Goal: Task Accomplishment & Management: Complete application form

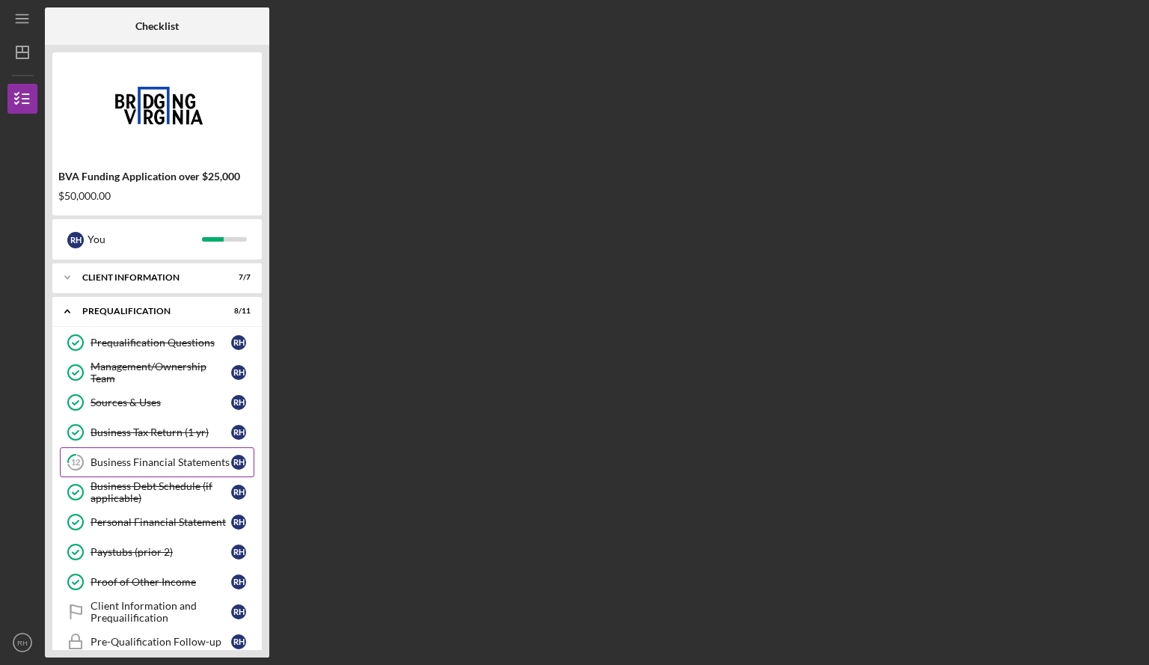
click at [147, 457] on div "Business Financial Statements" at bounding box center [160, 462] width 141 height 12
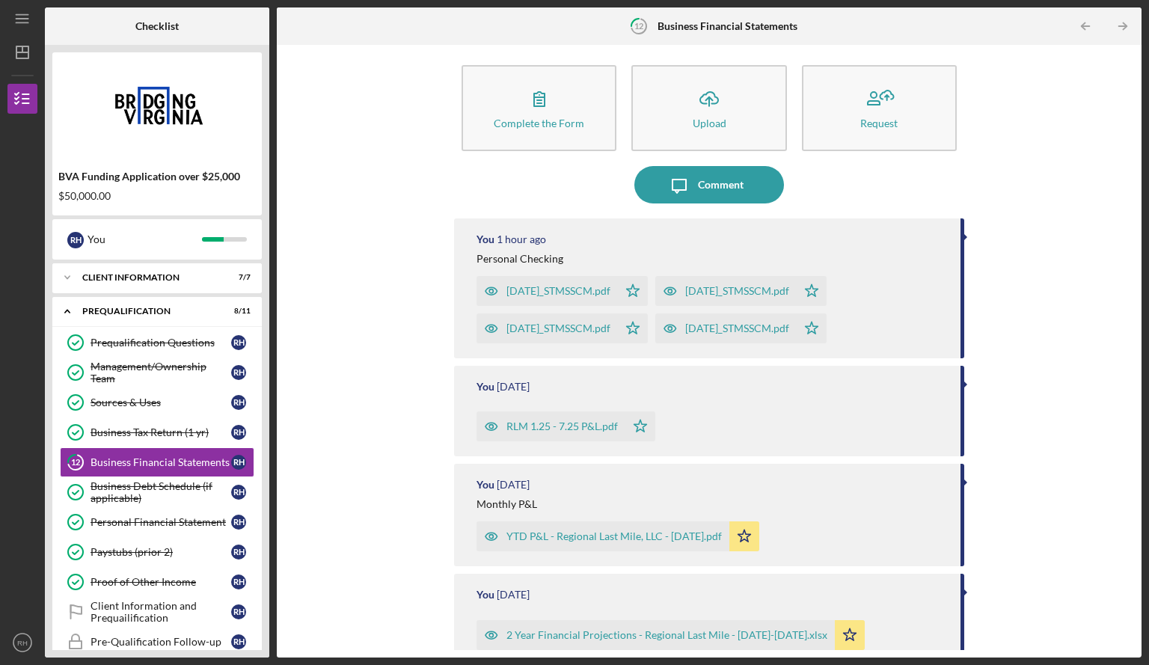
scroll to position [10, 0]
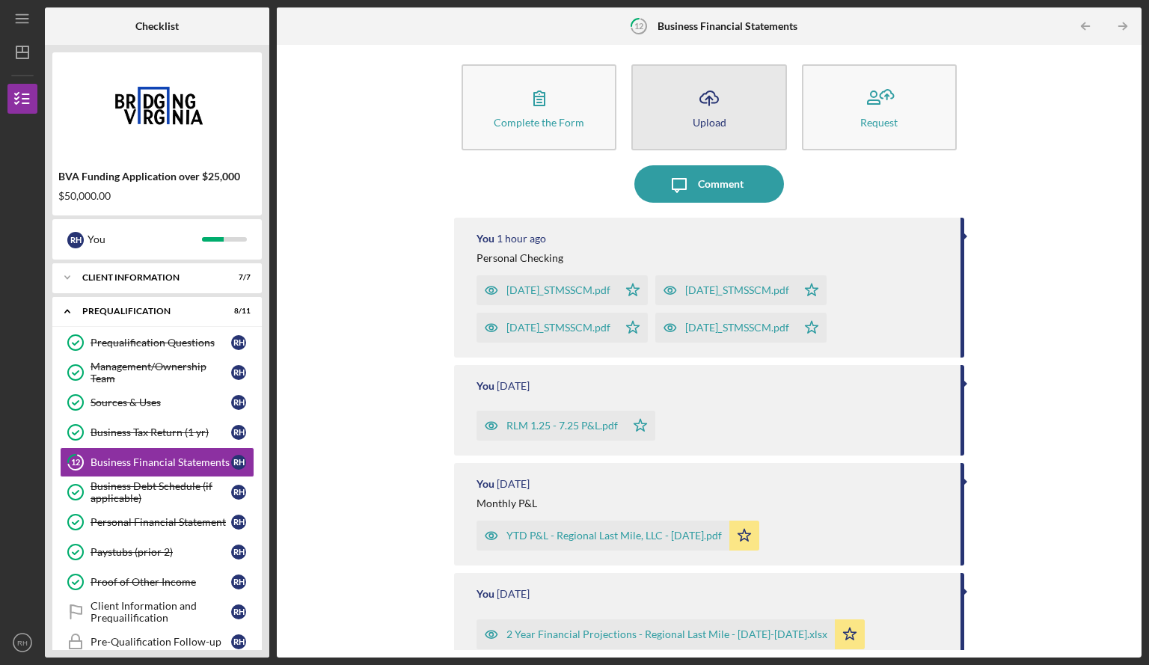
click at [719, 105] on icon "Icon/Upload" at bounding box center [708, 97] width 37 height 37
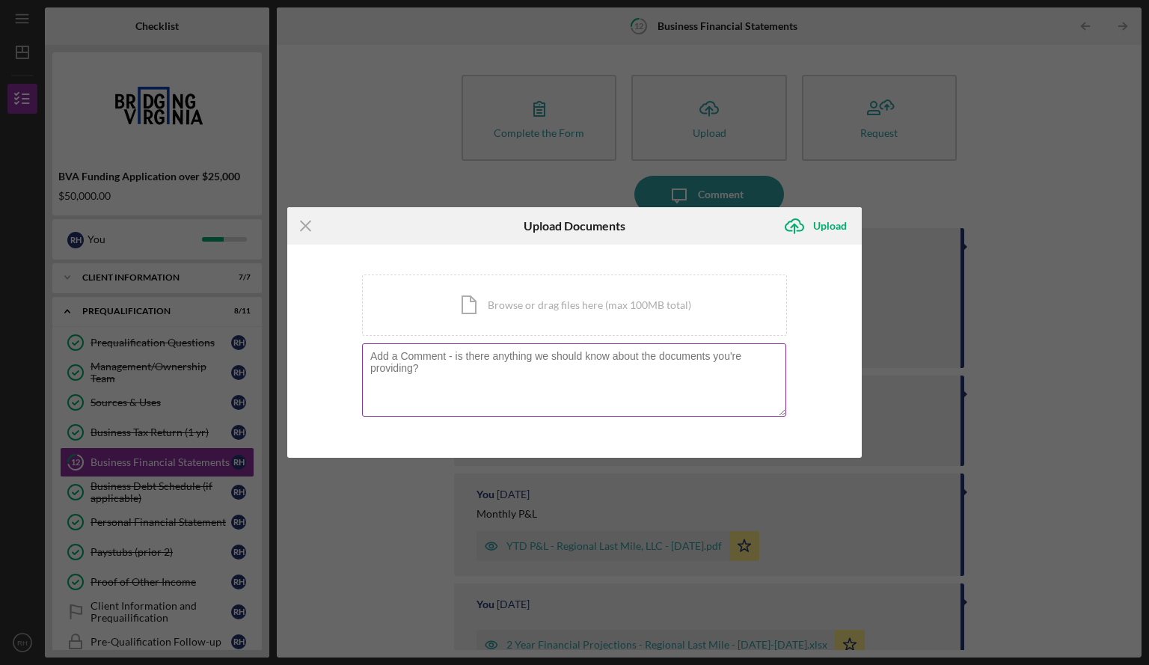
click at [556, 362] on textarea at bounding box center [574, 379] width 424 height 73
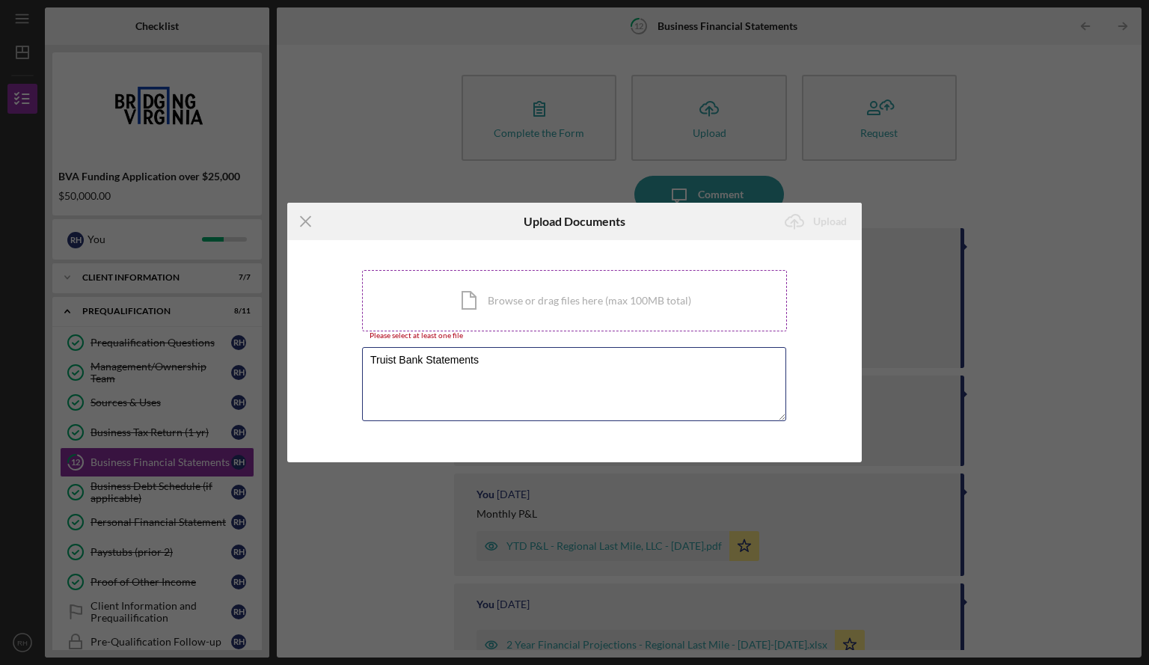
type textarea "Truist Bank Statements"
click at [671, 291] on div "Icon/Document Browse or drag files here (max 100MB total) Tap to choose files o…" at bounding box center [574, 300] width 425 height 61
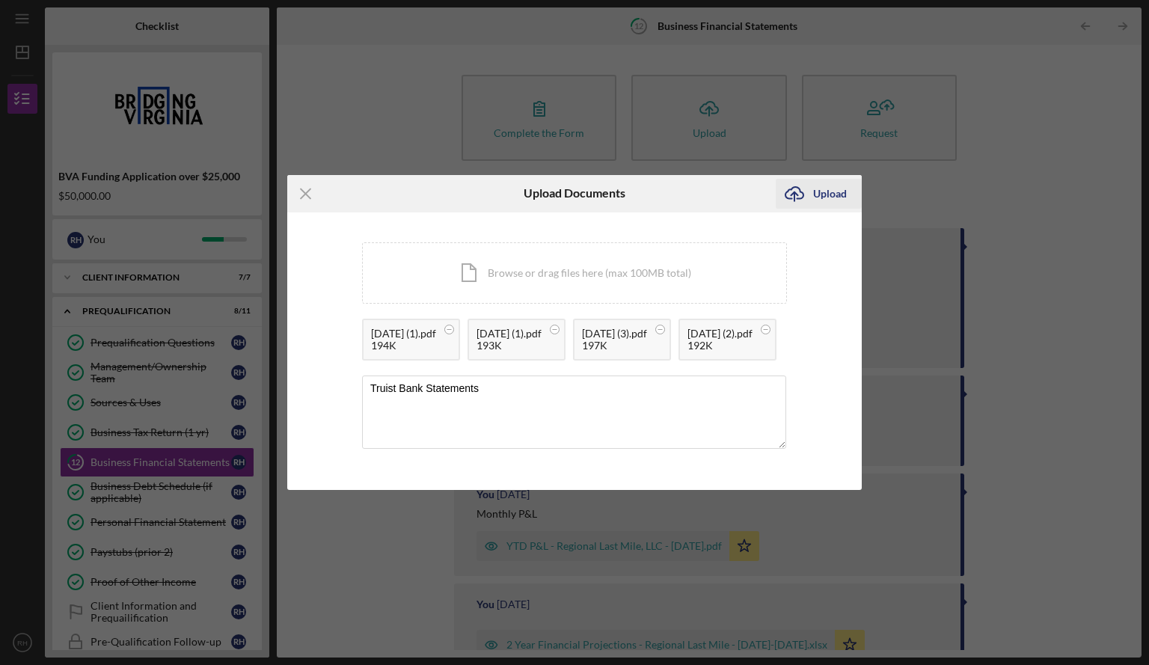
click at [820, 179] on div "Upload" at bounding box center [830, 194] width 34 height 30
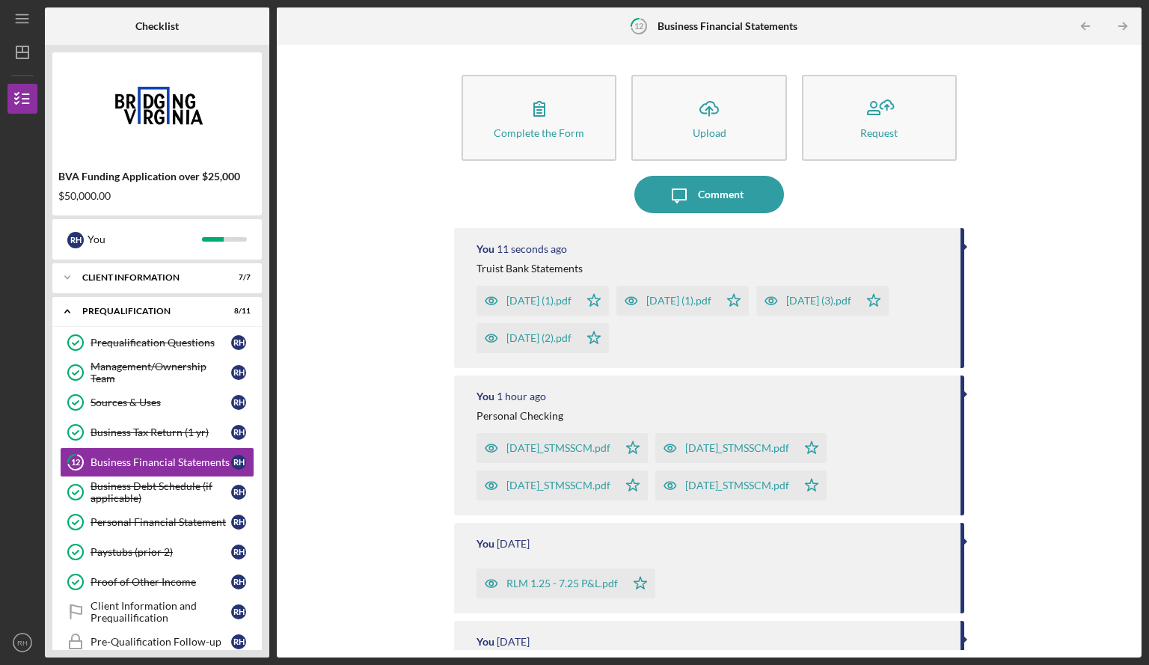
click at [540, 298] on div "[DATE] (1).pdf" at bounding box center [538, 301] width 65 height 12
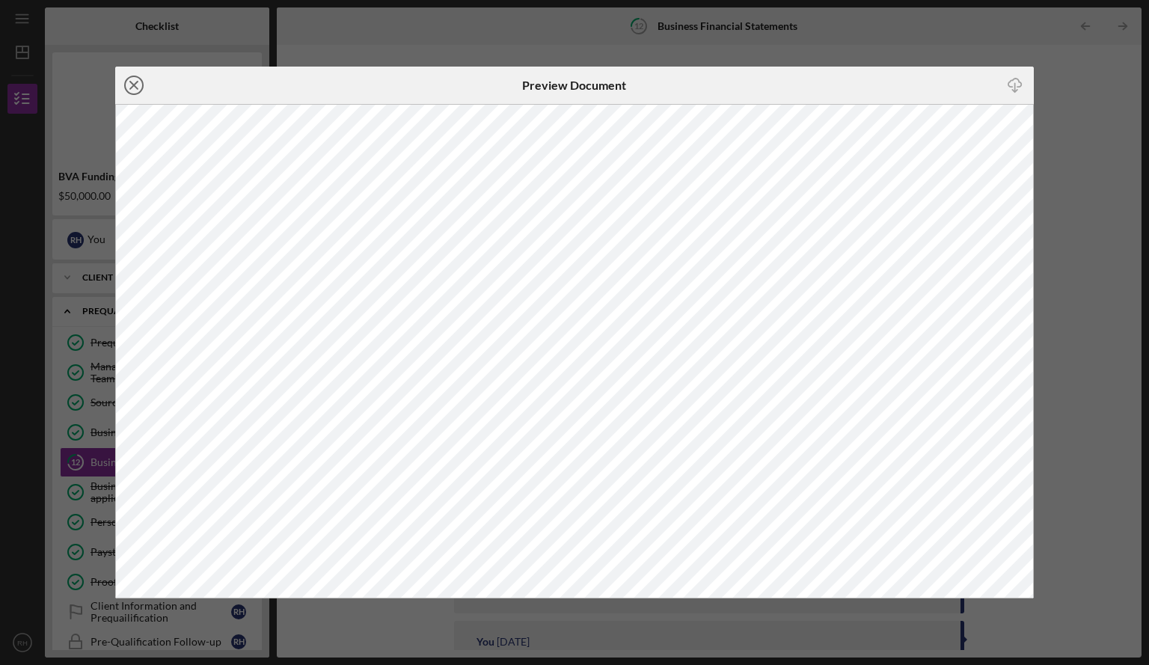
click at [141, 76] on icon "Icon/Close" at bounding box center [133, 85] width 37 height 37
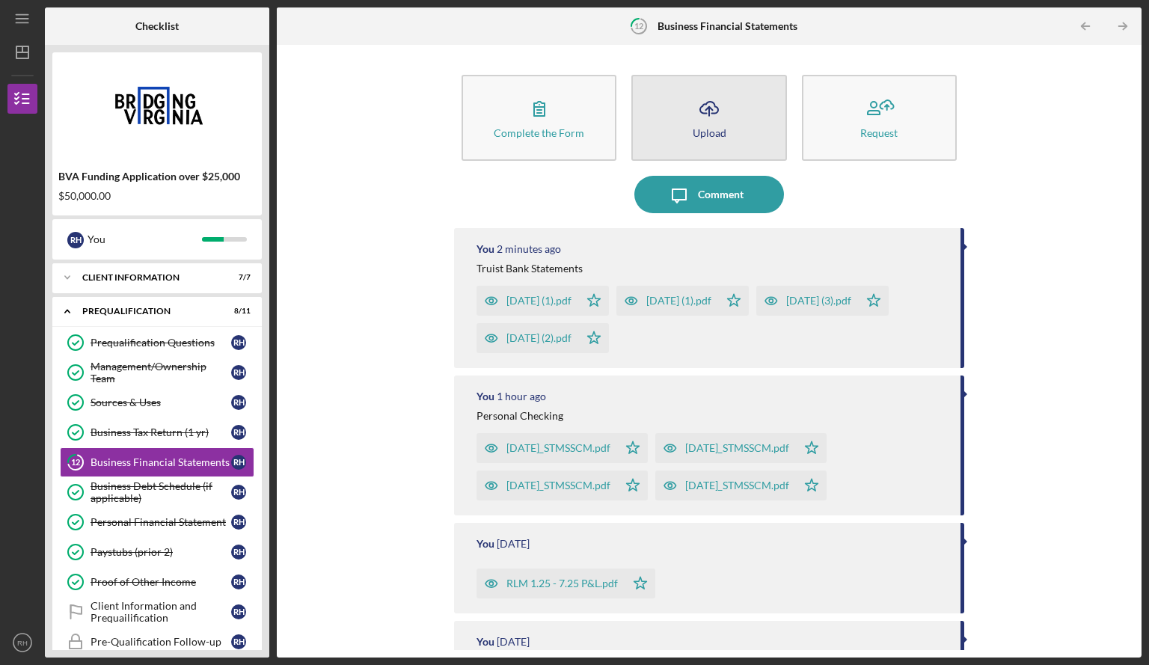
click at [676, 127] on button "Icon/Upload Upload" at bounding box center [708, 118] width 155 height 86
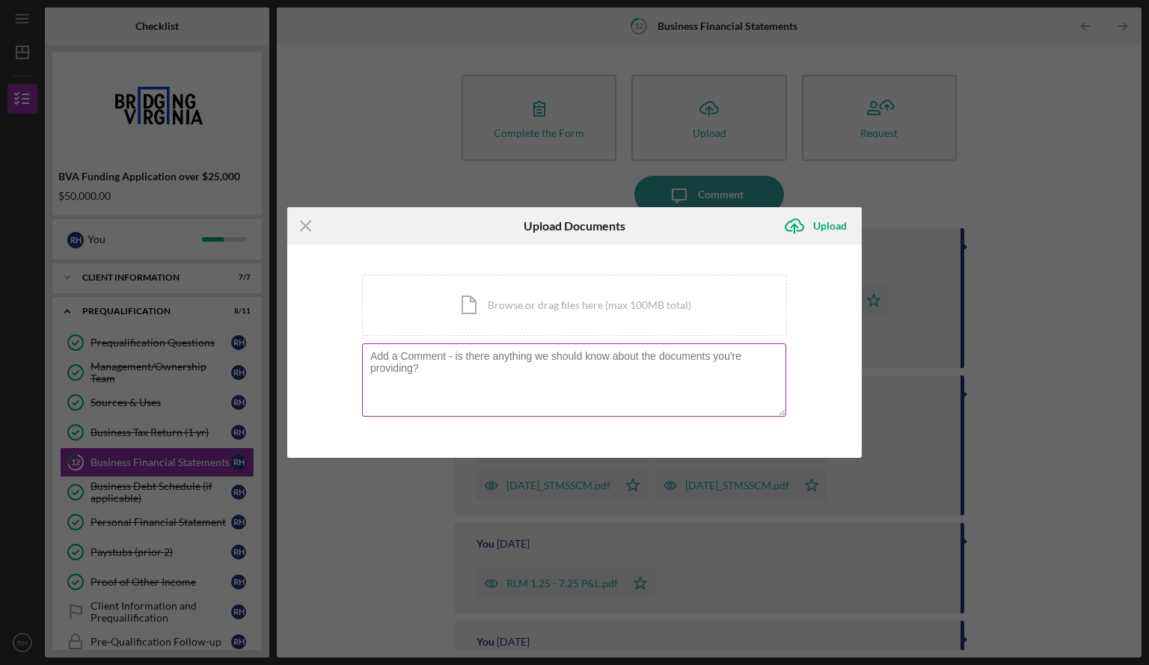
click at [457, 366] on textarea at bounding box center [574, 379] width 424 height 73
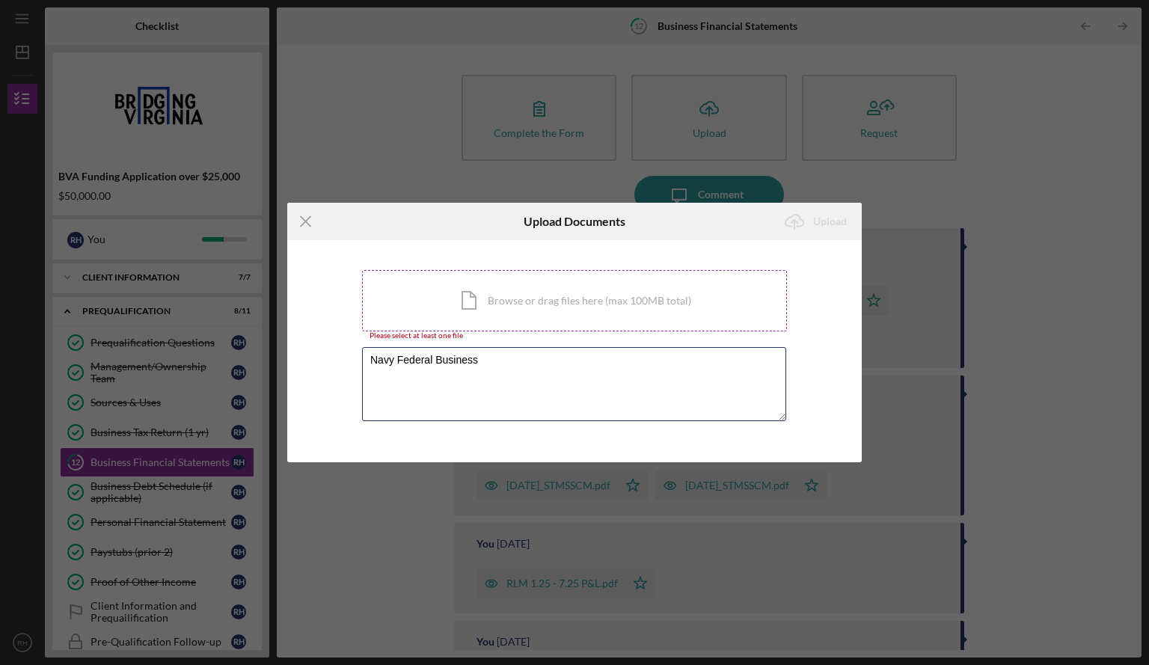
type textarea "Navy Federal Business"
click at [556, 297] on div "Icon/Document Browse or drag files here (max 100MB total) Tap to choose files o…" at bounding box center [574, 300] width 425 height 61
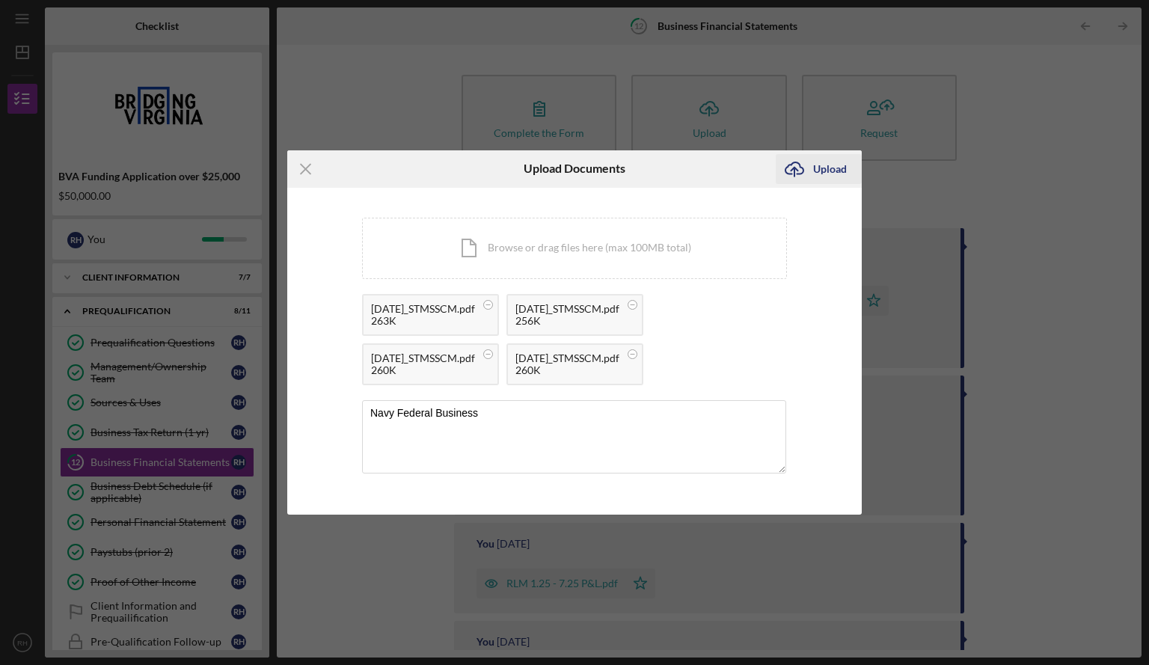
click at [820, 168] on div "Upload" at bounding box center [830, 169] width 34 height 30
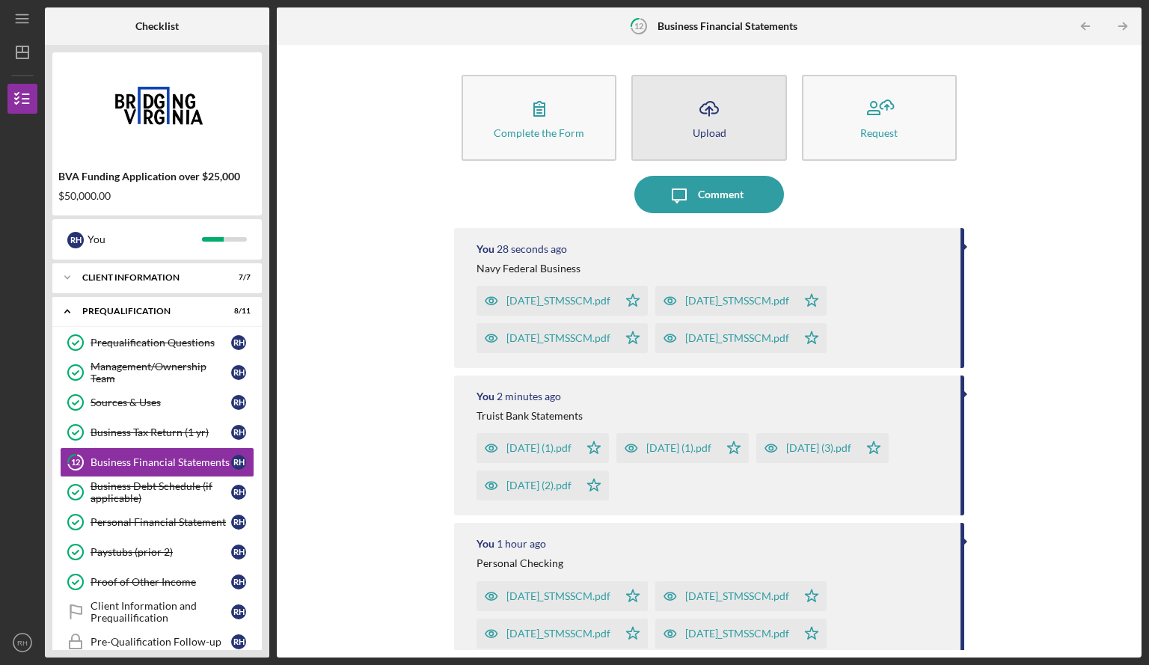
click at [695, 118] on icon "Icon/Upload" at bounding box center [708, 108] width 37 height 37
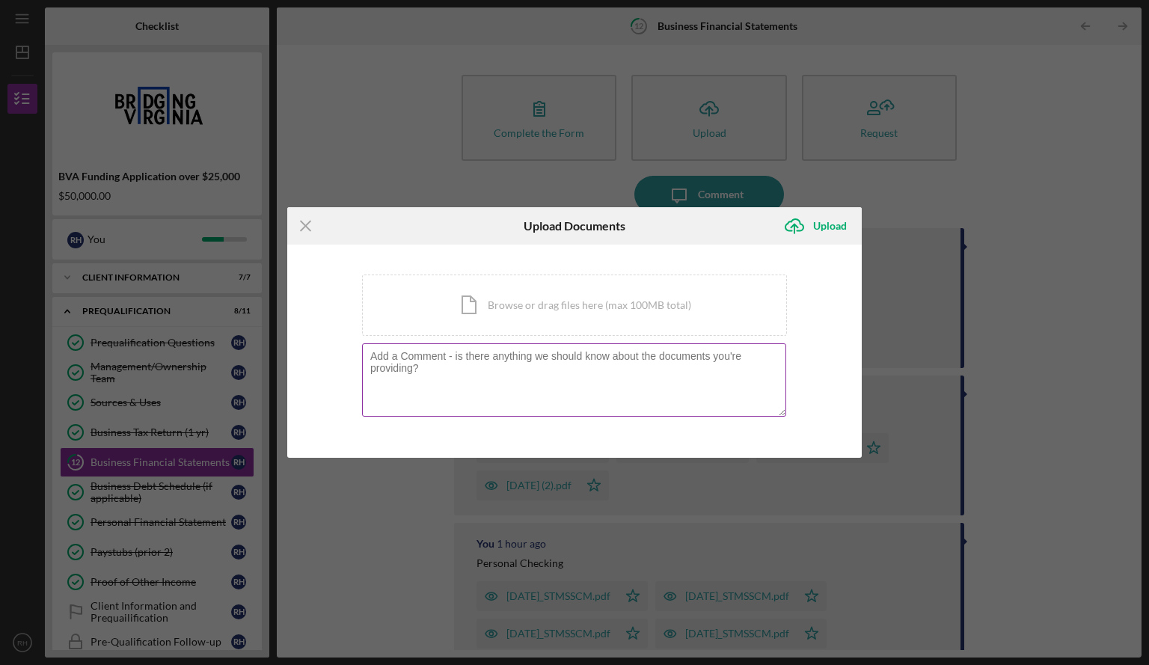
click at [490, 369] on textarea at bounding box center [574, 379] width 424 height 73
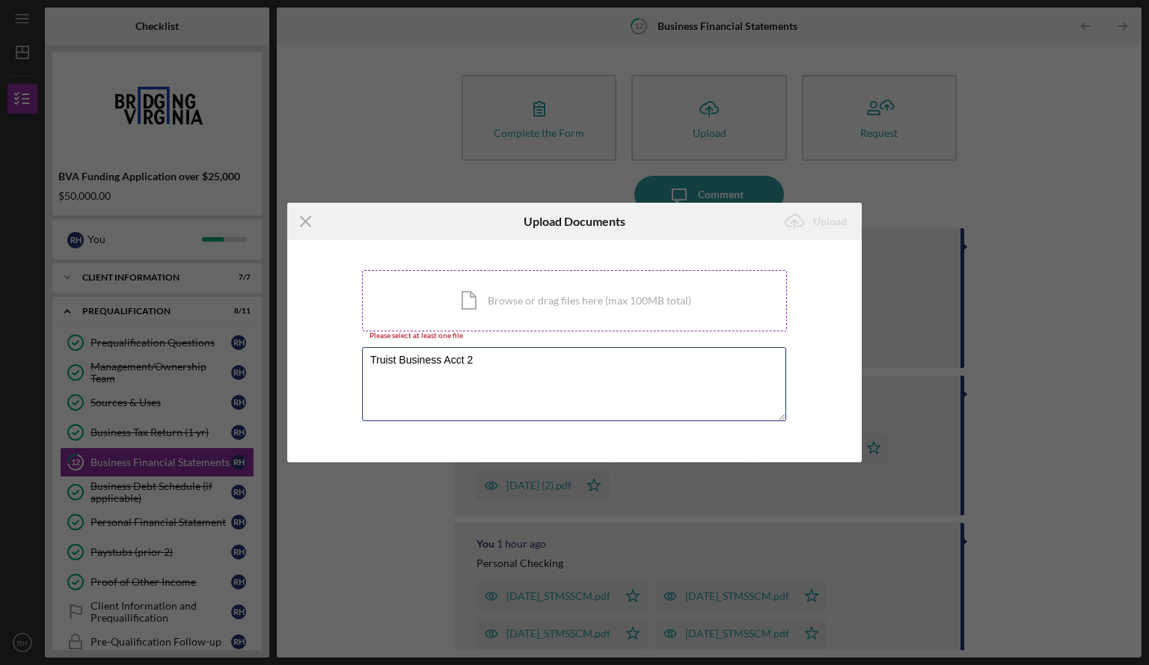
type textarea "Truist Business Acct 2"
click at [540, 292] on div "Icon/Document Browse or drag files here (max 100MB total) Tap to choose files o…" at bounding box center [574, 300] width 425 height 61
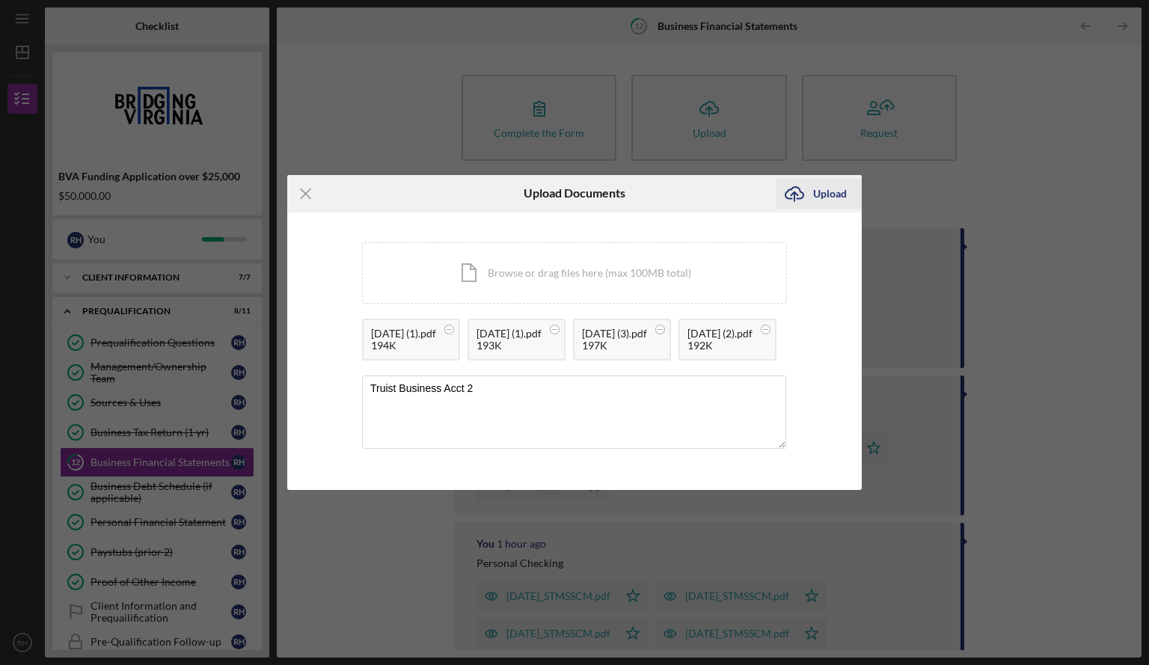
click at [807, 175] on icon "Icon/Upload" at bounding box center [794, 193] width 37 height 37
